Goal: Information Seeking & Learning: Learn about a topic

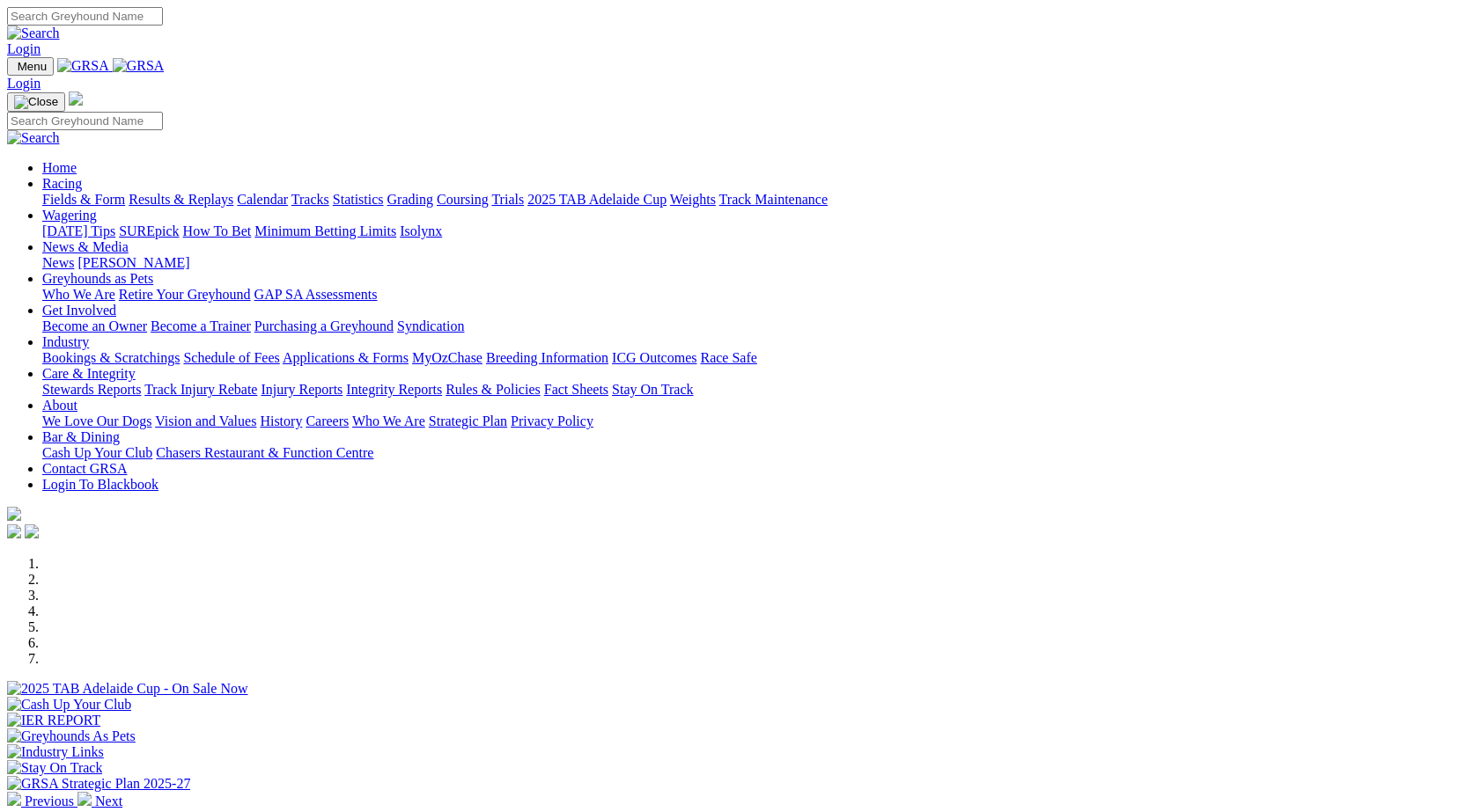
scroll to position [499, 0]
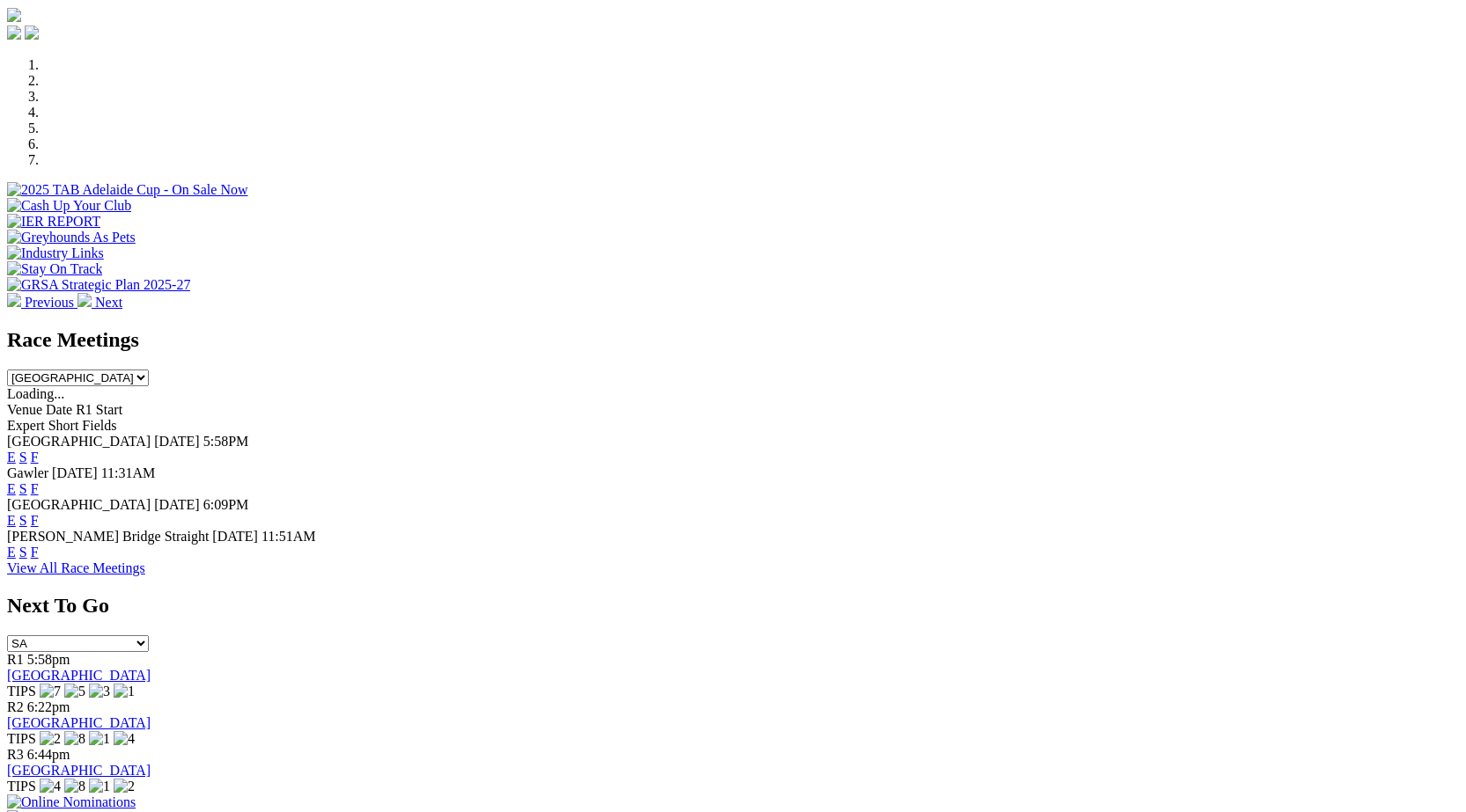
click at [38, 450] on link "F" at bounding box center [35, 457] width 8 height 15
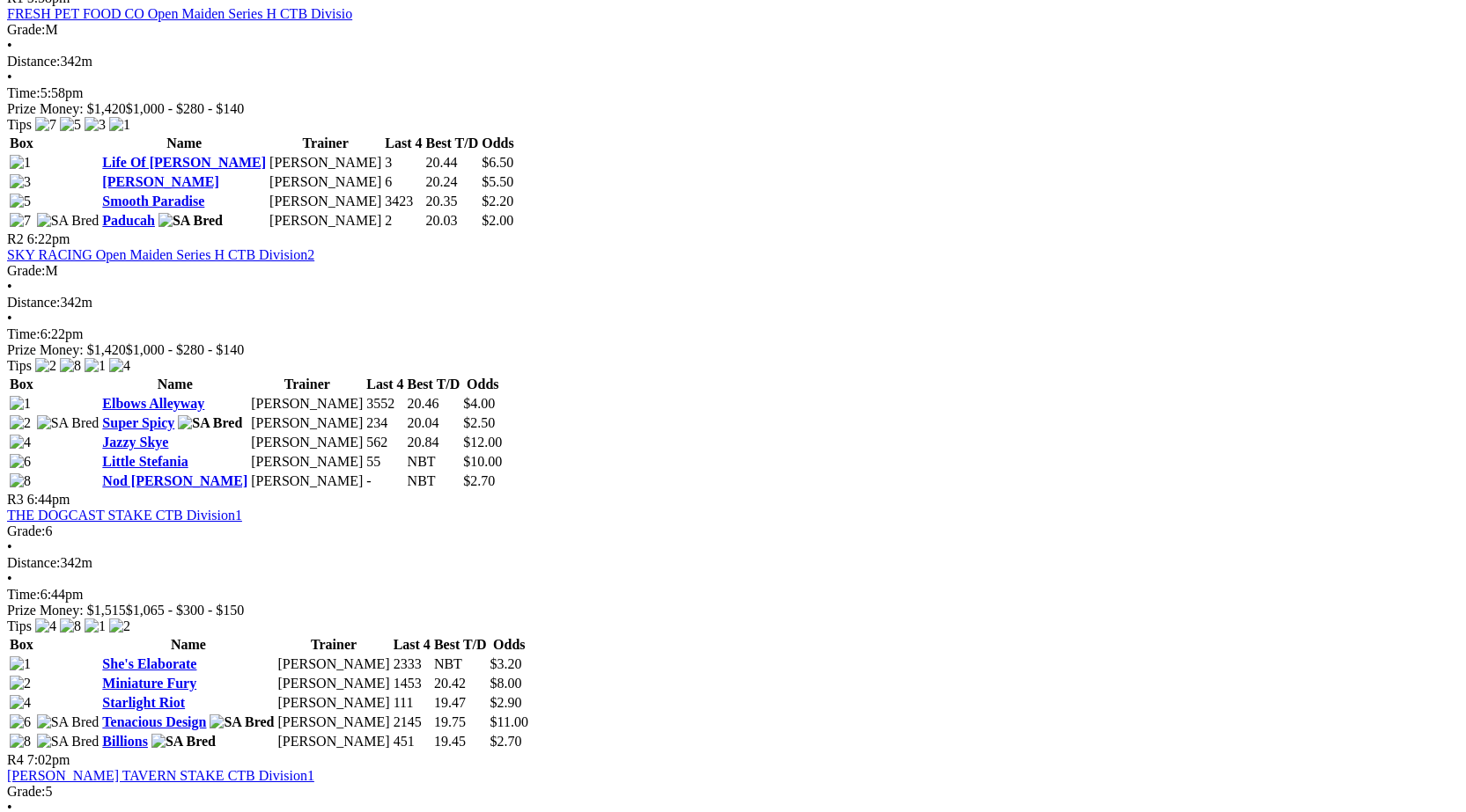
scroll to position [837, 0]
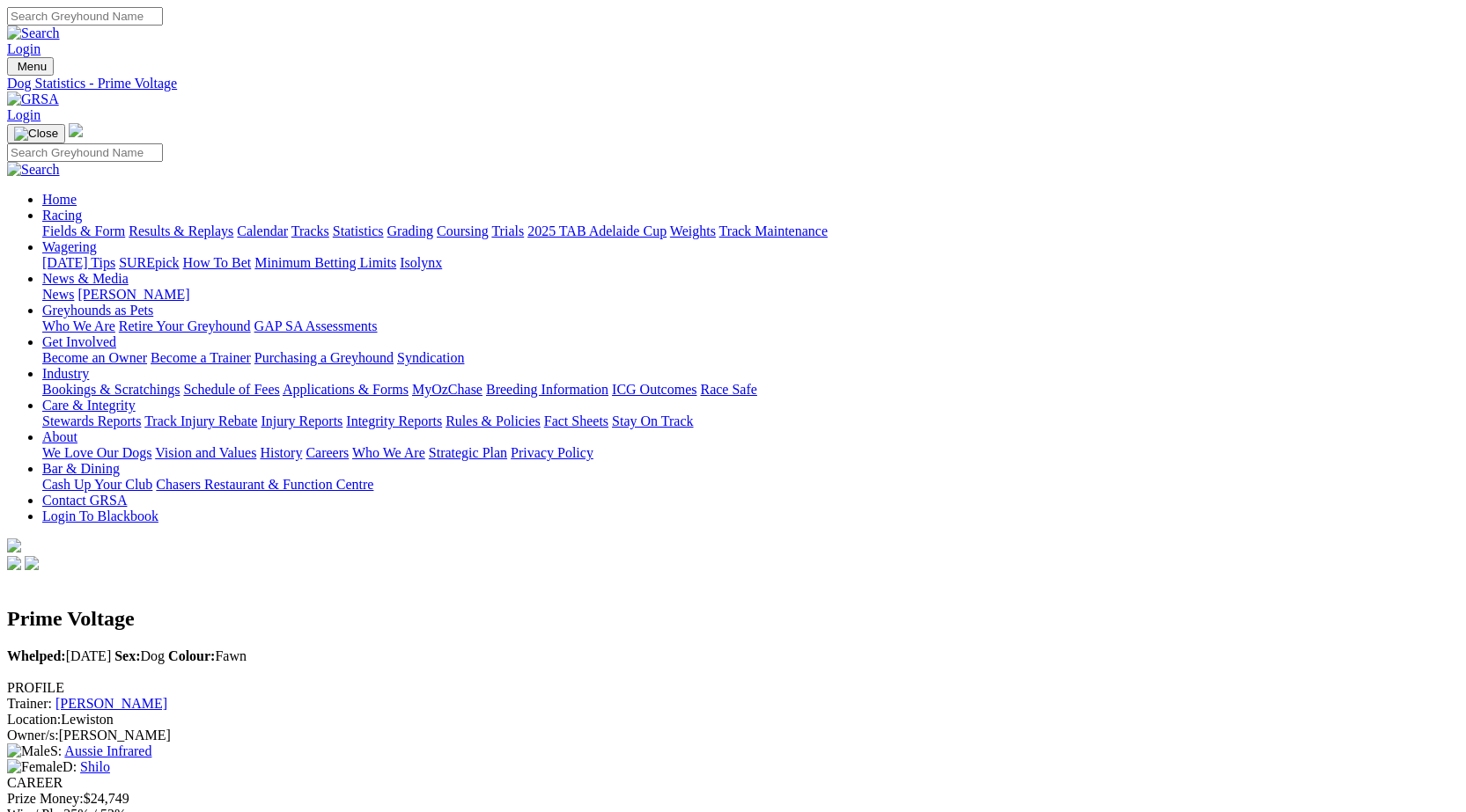
click at [167, 696] on link "Kevin Bewley" at bounding box center [111, 703] width 112 height 15
